Goal: Navigation & Orientation: Find specific page/section

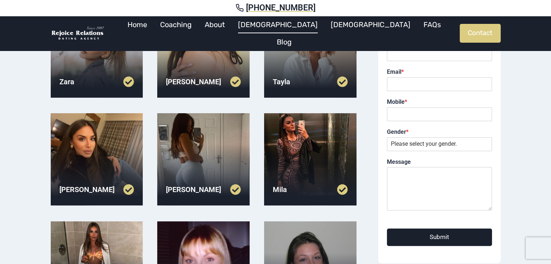
scroll to position [109, 0]
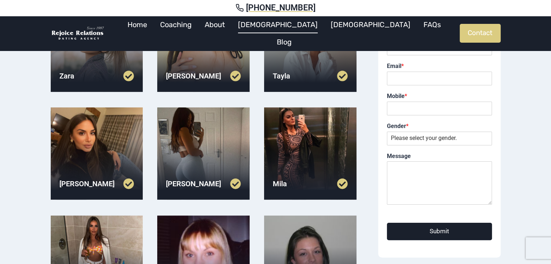
click at [295, 150] on div at bounding box center [310, 154] width 92 height 92
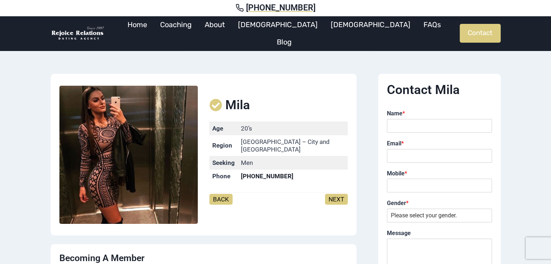
click at [327, 195] on link "NEXT" at bounding box center [336, 199] width 23 height 11
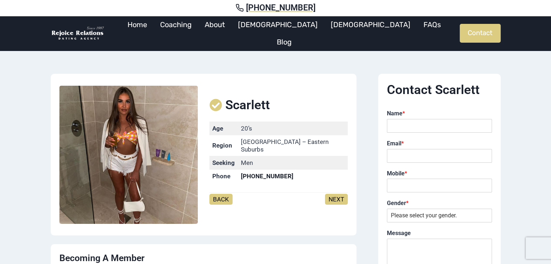
click at [332, 196] on link "NEXT" at bounding box center [336, 199] width 23 height 11
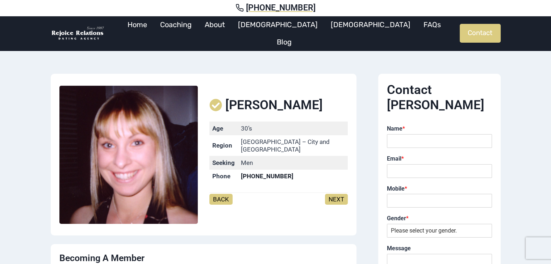
click at [332, 196] on link "NEXT" at bounding box center [336, 199] width 23 height 11
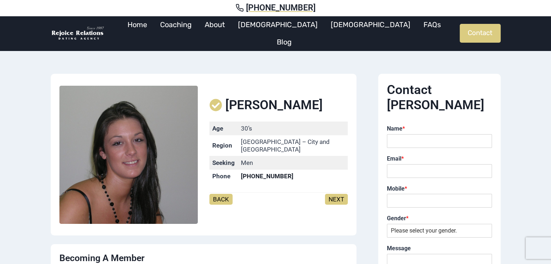
click at [332, 196] on link "NEXT" at bounding box center [336, 199] width 23 height 11
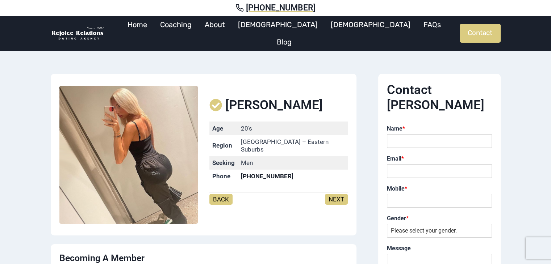
click at [332, 196] on link "NEXT" at bounding box center [336, 199] width 23 height 11
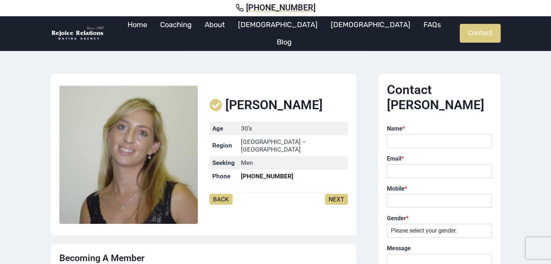
click at [332, 196] on link "NEXT" at bounding box center [336, 199] width 23 height 11
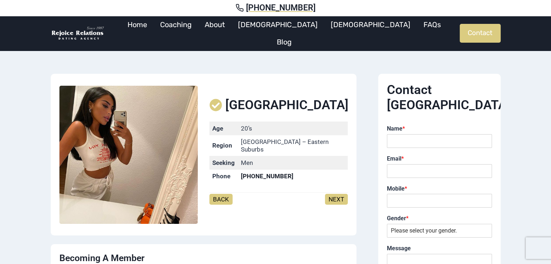
click at [332, 196] on link "NEXT" at bounding box center [336, 199] width 23 height 11
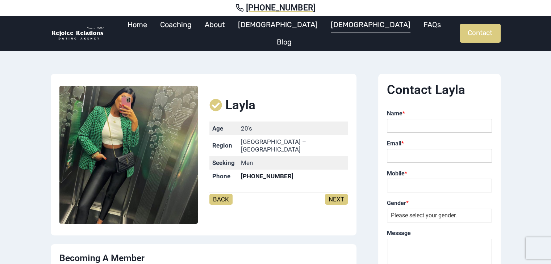
click at [326, 31] on link "[DEMOGRAPHIC_DATA]" at bounding box center [370, 24] width 93 height 17
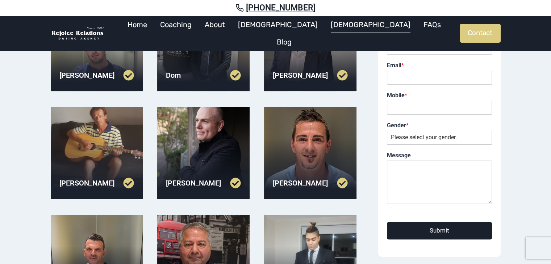
scroll to position [109, 0]
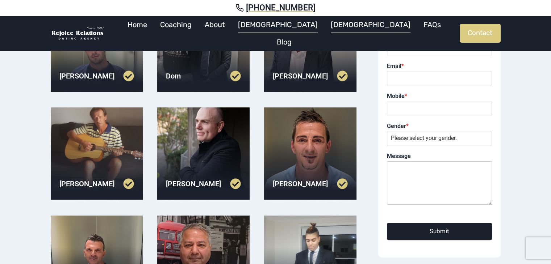
click at [285, 32] on link "[DEMOGRAPHIC_DATA]" at bounding box center [277, 24] width 93 height 17
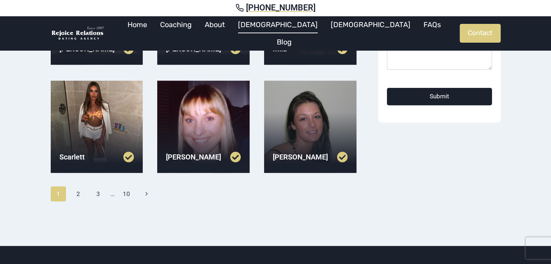
scroll to position [254, 0]
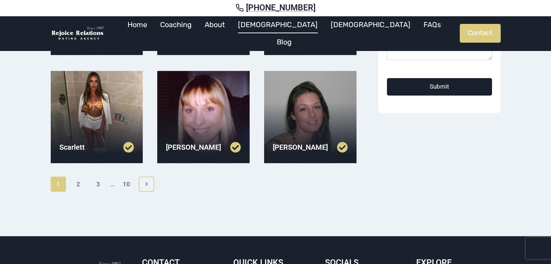
click at [149, 183] on icon "Next" at bounding box center [146, 184] width 6 height 6
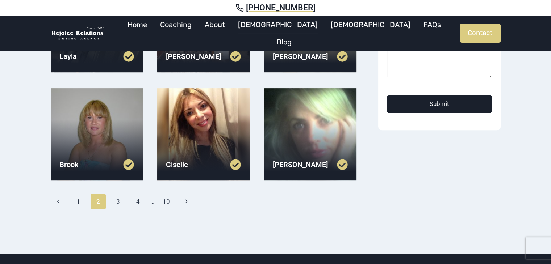
scroll to position [254, 0]
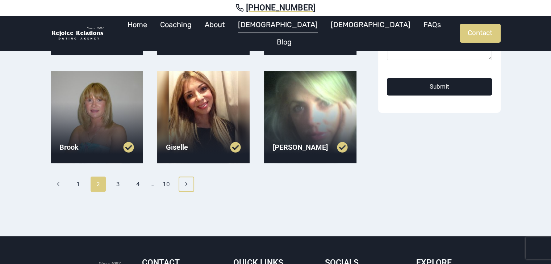
click at [181, 184] on link "Next Page Next" at bounding box center [187, 184] width 16 height 15
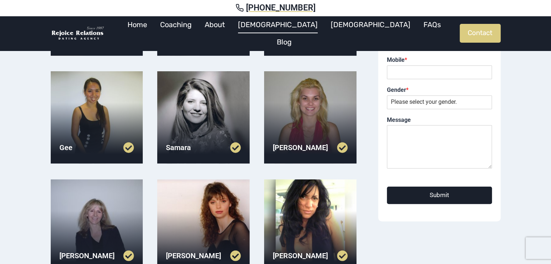
scroll to position [217, 0]
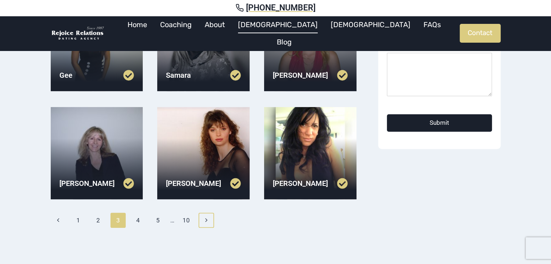
click at [202, 219] on link "Next Page Next" at bounding box center [207, 220] width 16 height 15
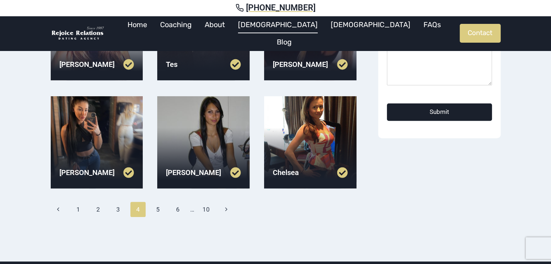
scroll to position [254, 0]
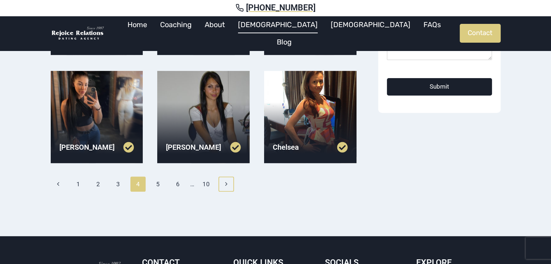
click at [231, 183] on link "Next Page Next" at bounding box center [226, 184] width 16 height 15
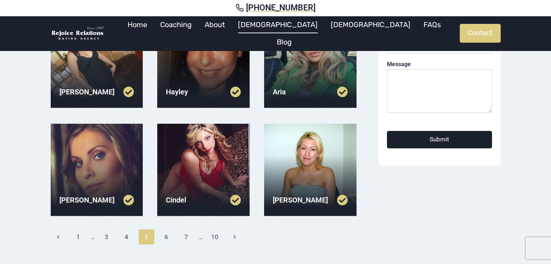
scroll to position [217, 0]
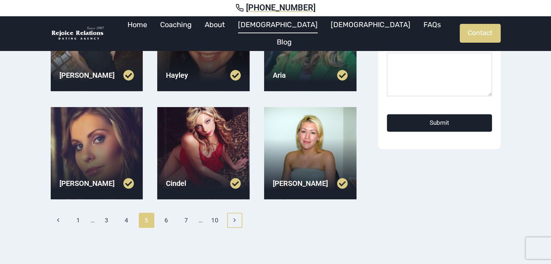
click at [232, 217] on icon "Next" at bounding box center [234, 220] width 6 height 6
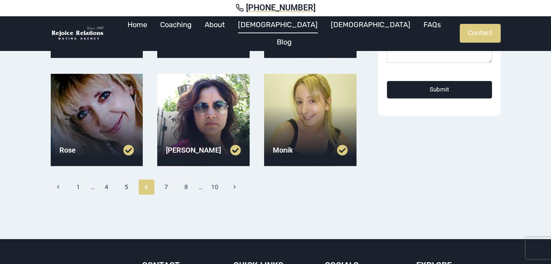
scroll to position [254, 0]
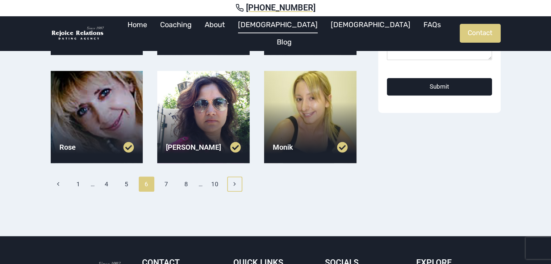
click at [236, 187] on icon "Next" at bounding box center [234, 184] width 6 height 6
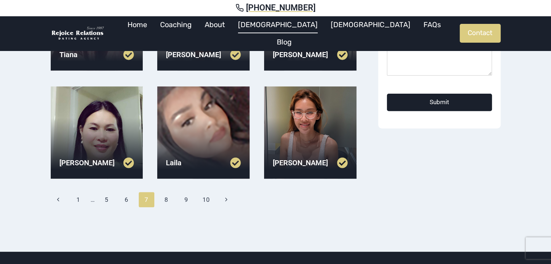
scroll to position [254, 0]
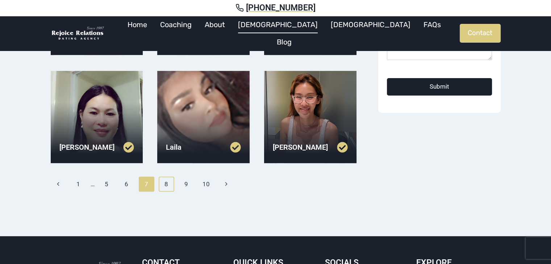
click at [173, 182] on link "8" at bounding box center [167, 184] width 16 height 15
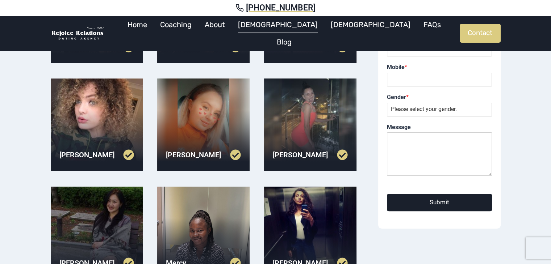
scroll to position [145, 0]
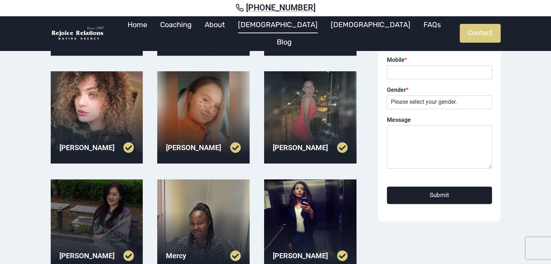
click at [101, 128] on div at bounding box center [97, 117] width 92 height 92
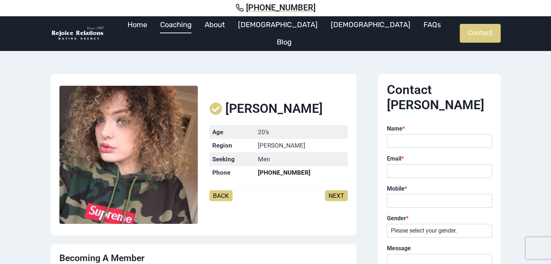
click at [198, 33] on link "Coaching" at bounding box center [176, 24] width 45 height 17
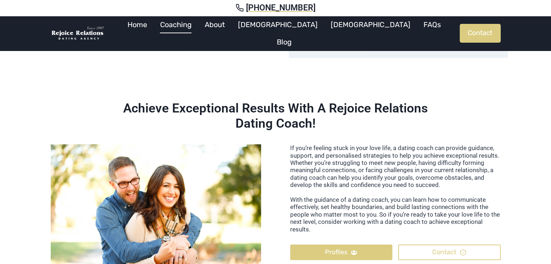
scroll to position [145, 0]
